Goal: Obtain resource: Download file/media

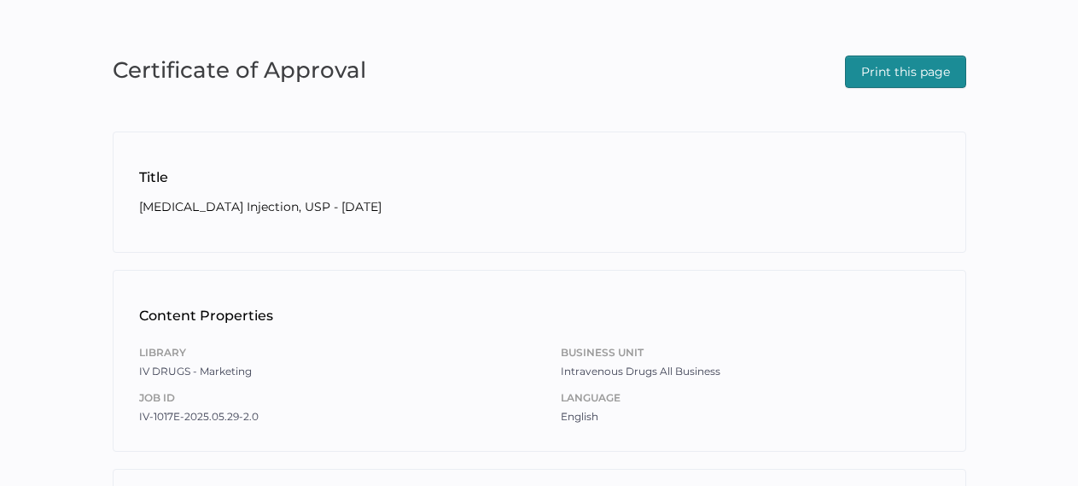
scroll to position [171, 0]
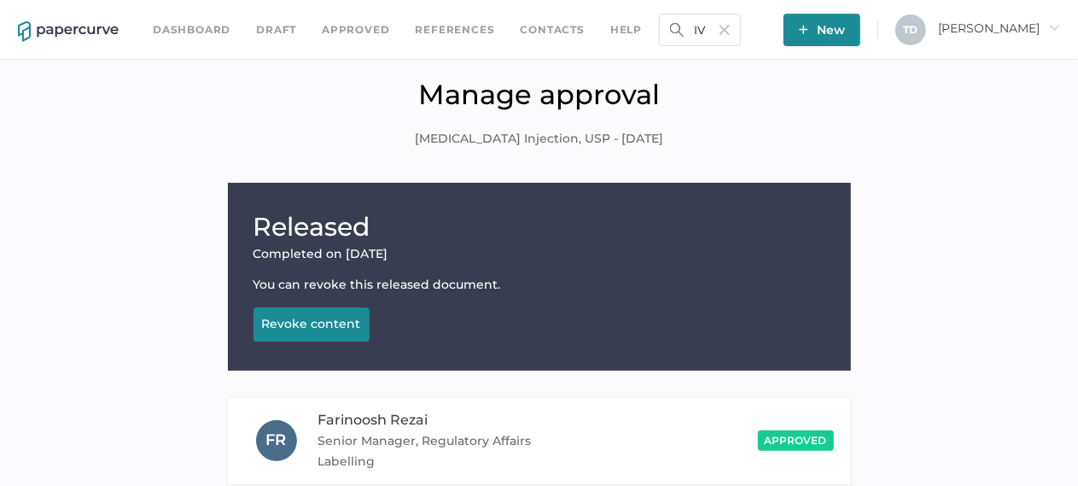
click at [730, 32] on img at bounding box center [725, 30] width 10 height 10
click at [741, 30] on input "text" at bounding box center [700, 30] width 82 height 32
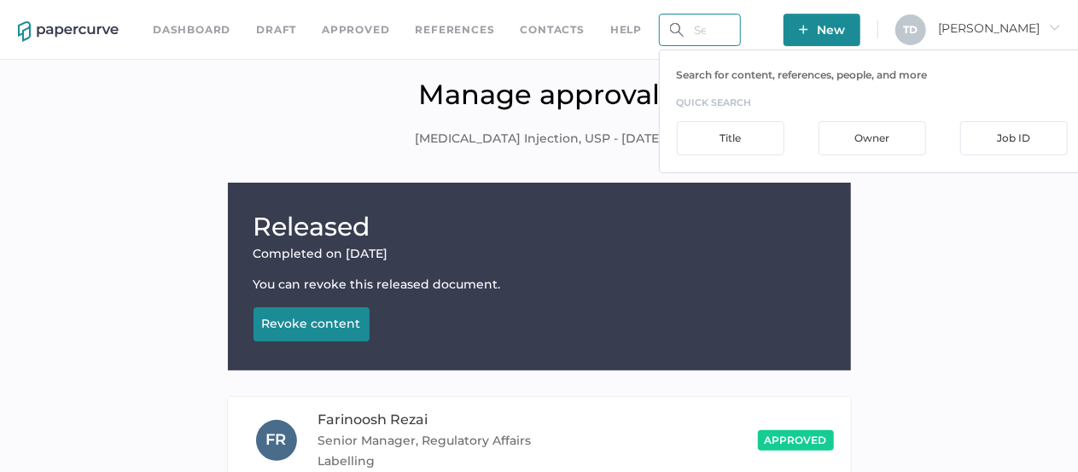
paste input "IV-1001E-2025.05.22-2.0"
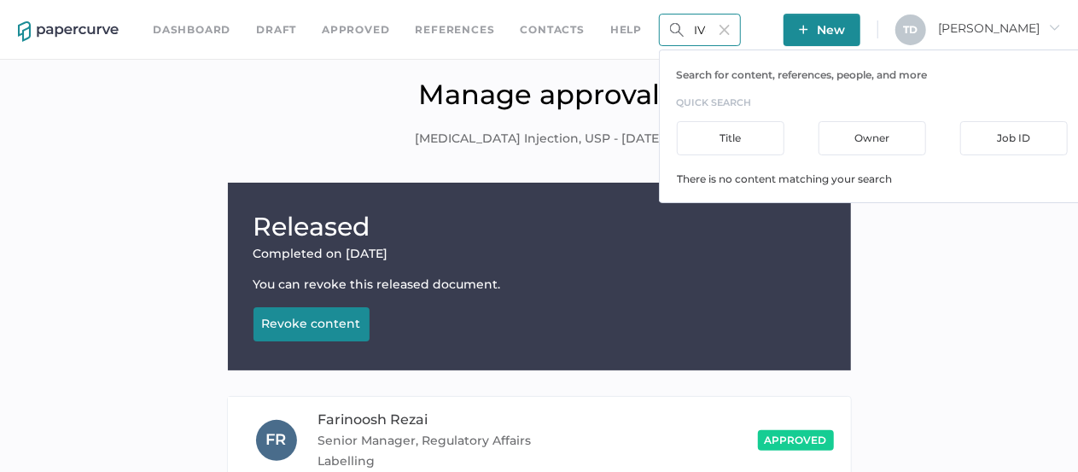
scroll to position [0, 43]
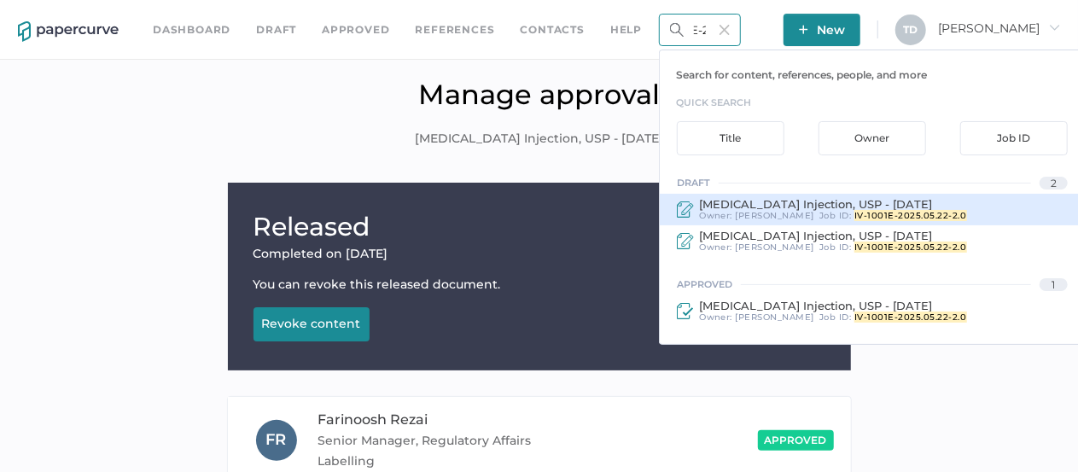
type input "IV-1001E-2025.05.22-2.0"
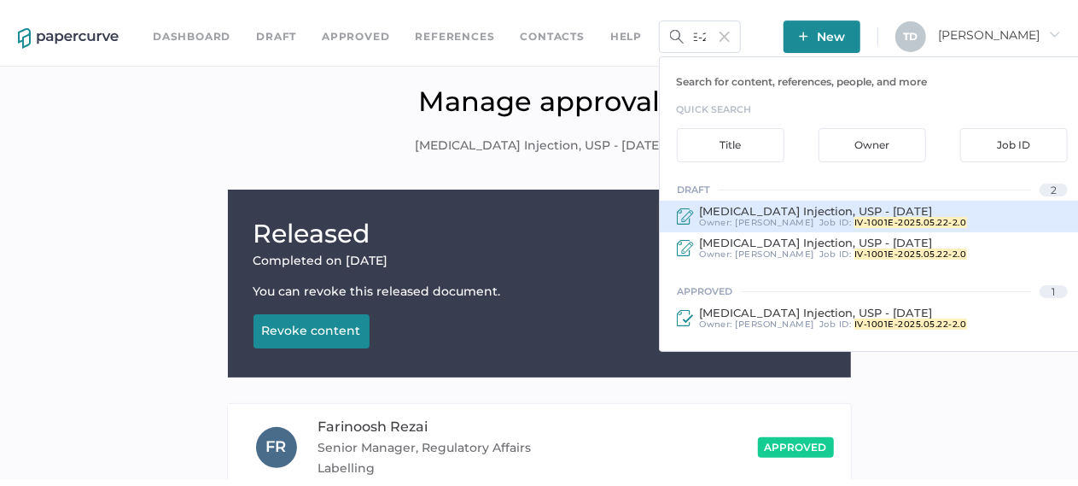
scroll to position [0, 0]
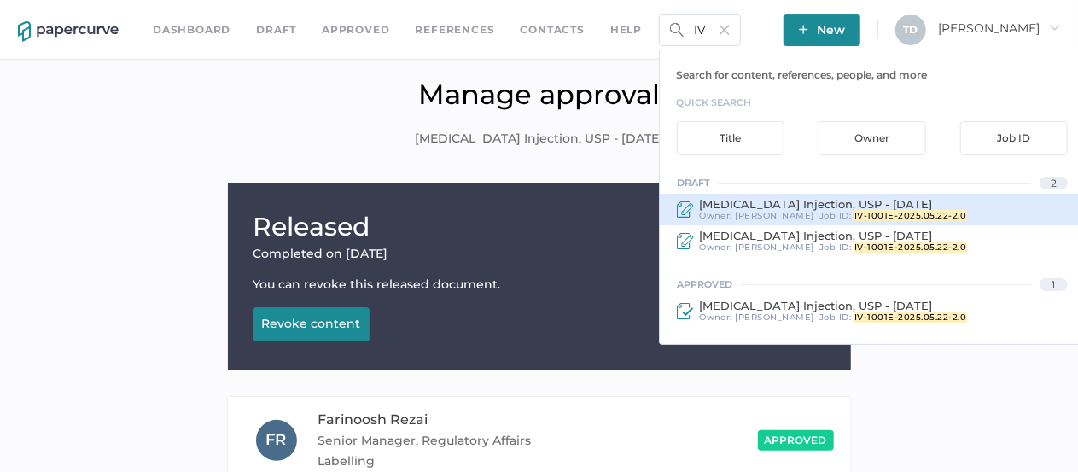
click at [815, 220] on div "DiphenhydrAMINE Hydrochloride Injection, USP - September 7, 2023 Owner: Tania D…" at bounding box center [872, 210] width 425 height 32
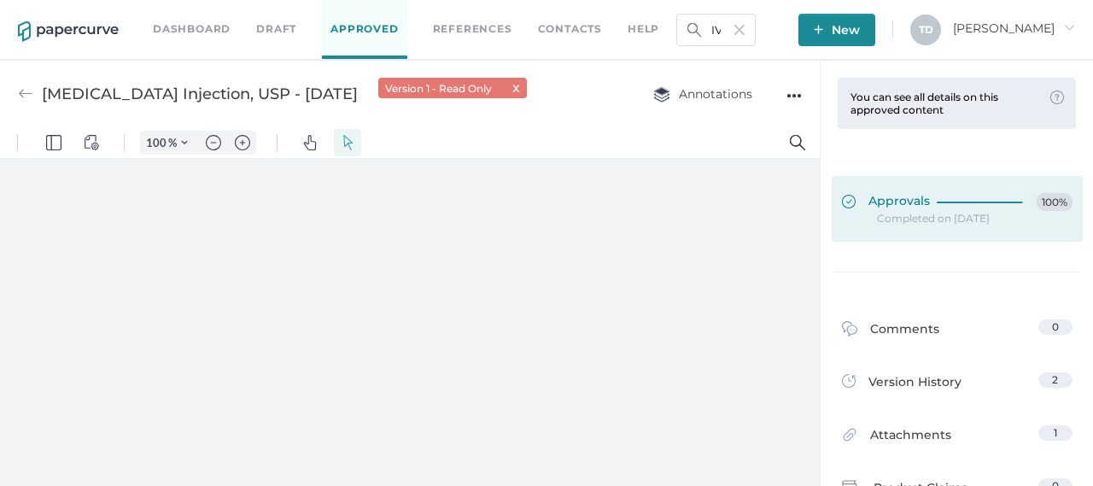
click at [924, 208] on div "Approvals 100%" at bounding box center [957, 202] width 230 height 19
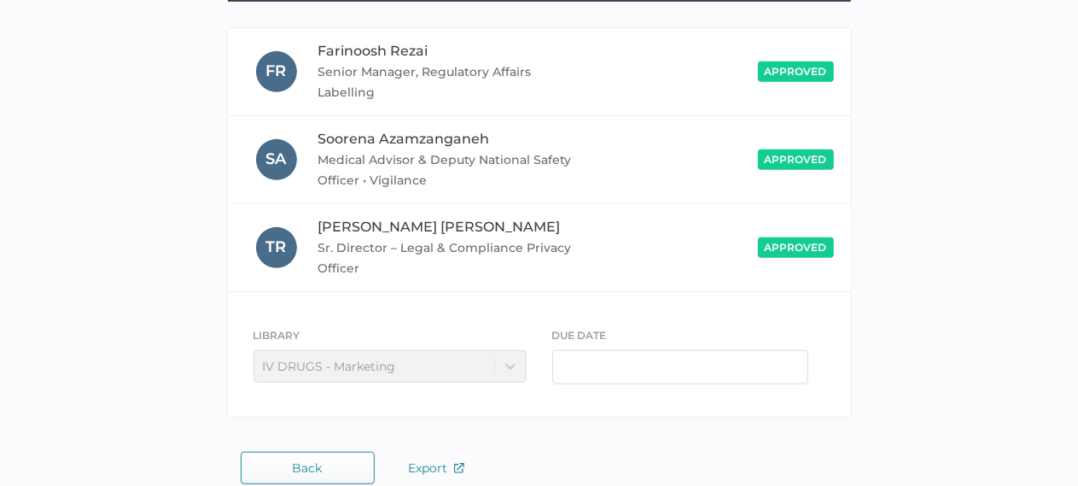
scroll to position [388, 0]
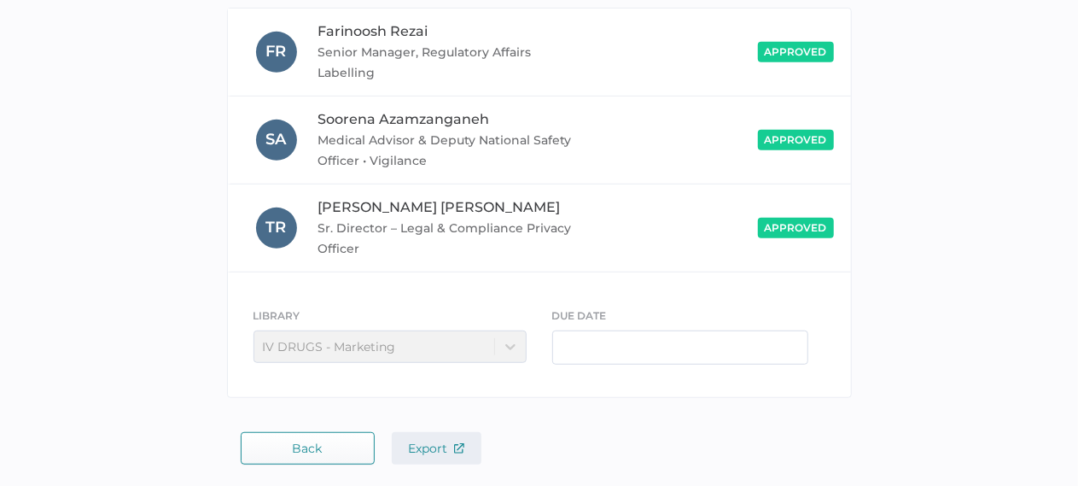
click at [425, 440] on span "Export" at bounding box center [436, 447] width 55 height 15
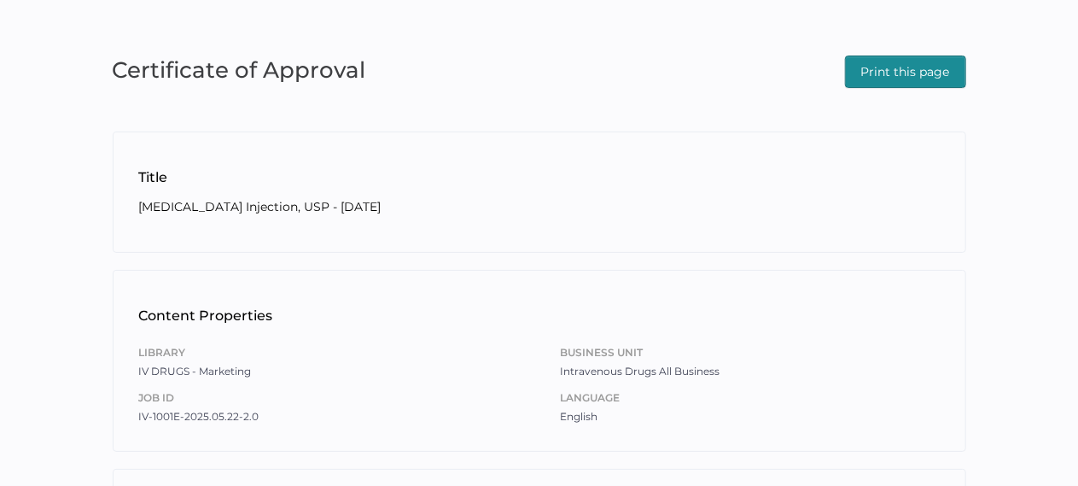
click at [939, 64] on span "Print this page" at bounding box center [905, 71] width 89 height 31
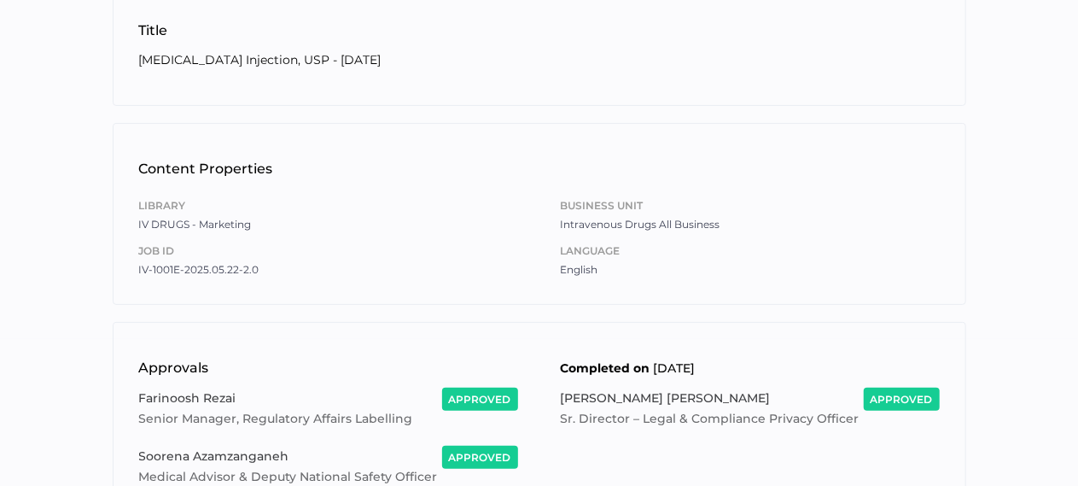
scroll to position [256, 0]
